Goal: Task Accomplishment & Management: Use online tool/utility

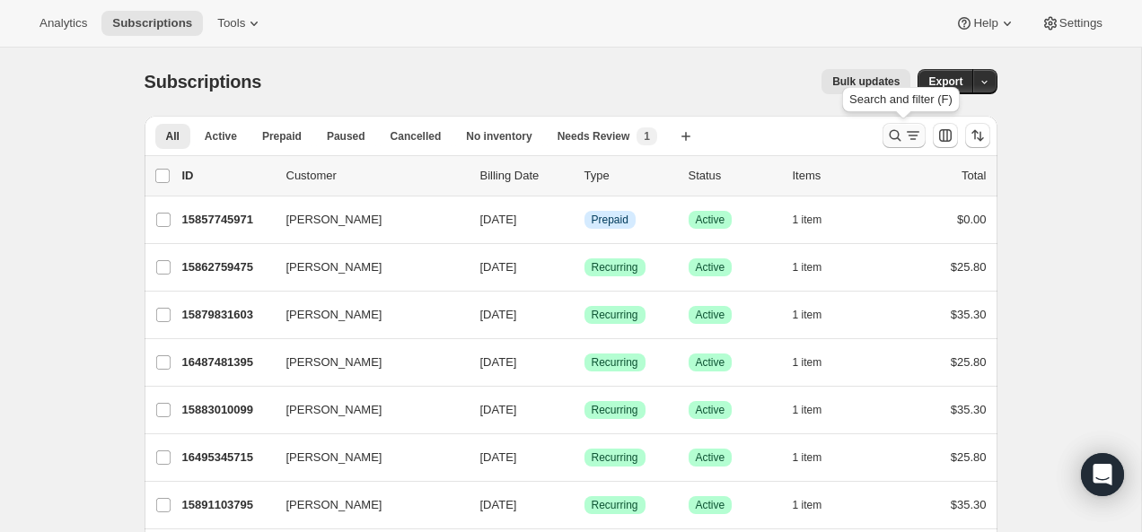
click at [892, 141] on icon "Search and filter results" at bounding box center [895, 136] width 18 height 18
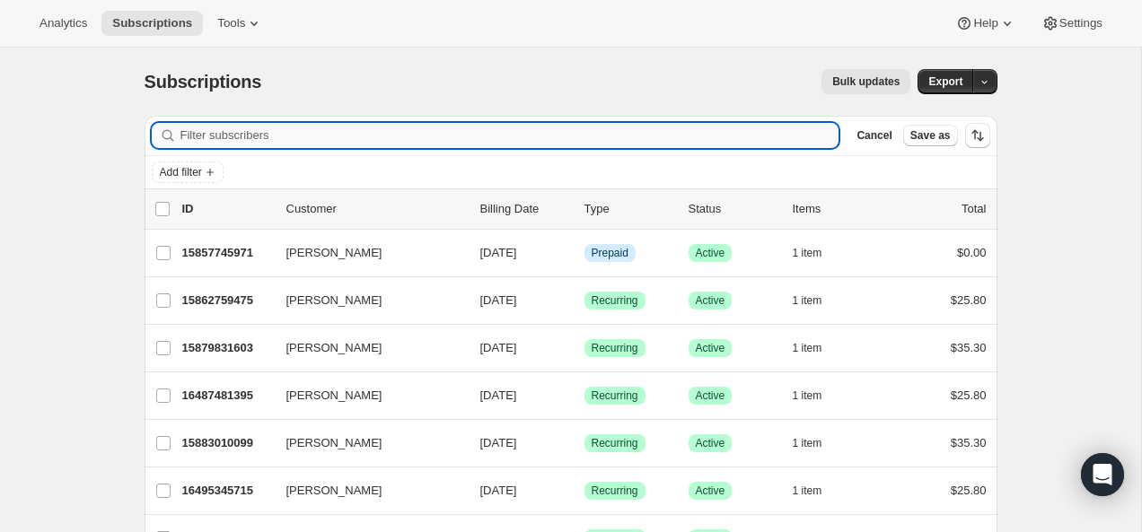
click at [641, 143] on input "Filter subscribers" at bounding box center [509, 135] width 659 height 25
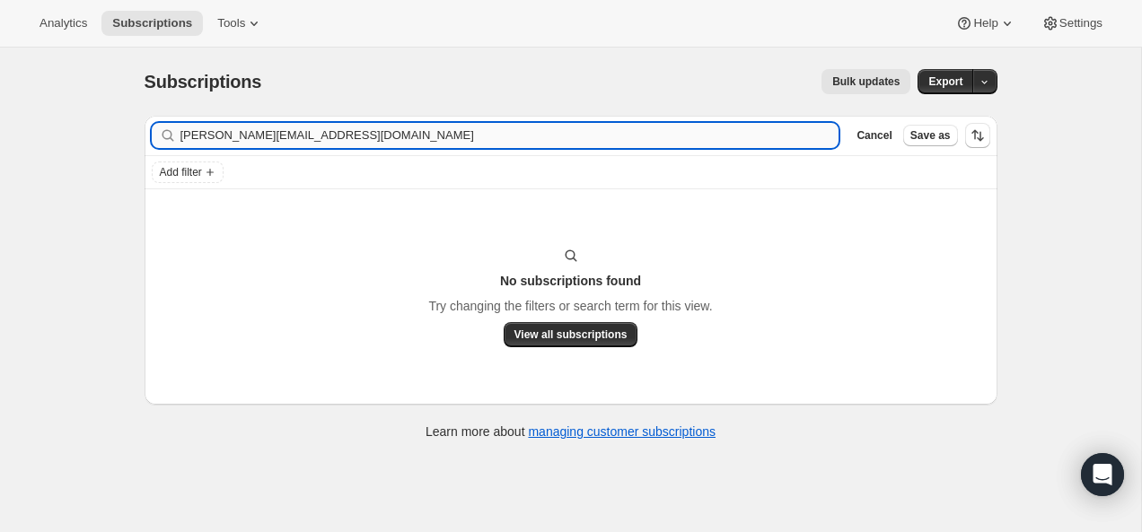
click at [366, 139] on input "[PERSON_NAME][EMAIL_ADDRESS][DOMAIN_NAME]" at bounding box center [509, 135] width 659 height 25
type input "m"
